Goal: Find specific page/section: Find specific page/section

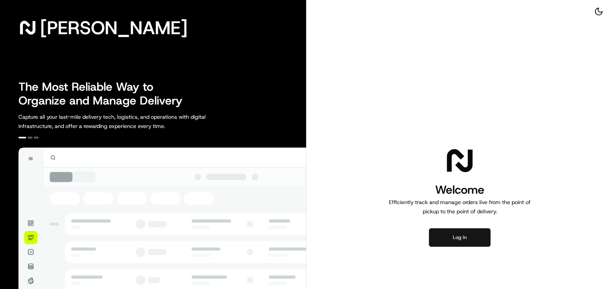
click at [446, 230] on button "Log in" at bounding box center [460, 238] width 62 height 18
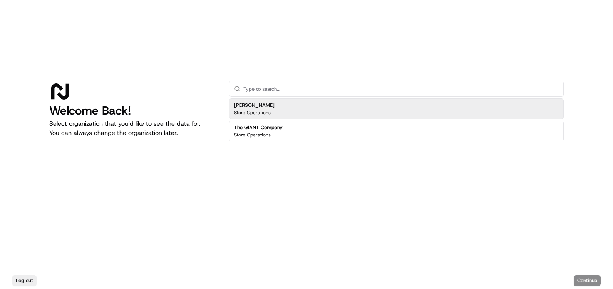
click at [282, 100] on div "Martin's Store Operations" at bounding box center [396, 109] width 334 height 21
click at [585, 276] on button "Continue" at bounding box center [587, 281] width 27 height 11
